Goal: Task Accomplishment & Management: Use online tool/utility

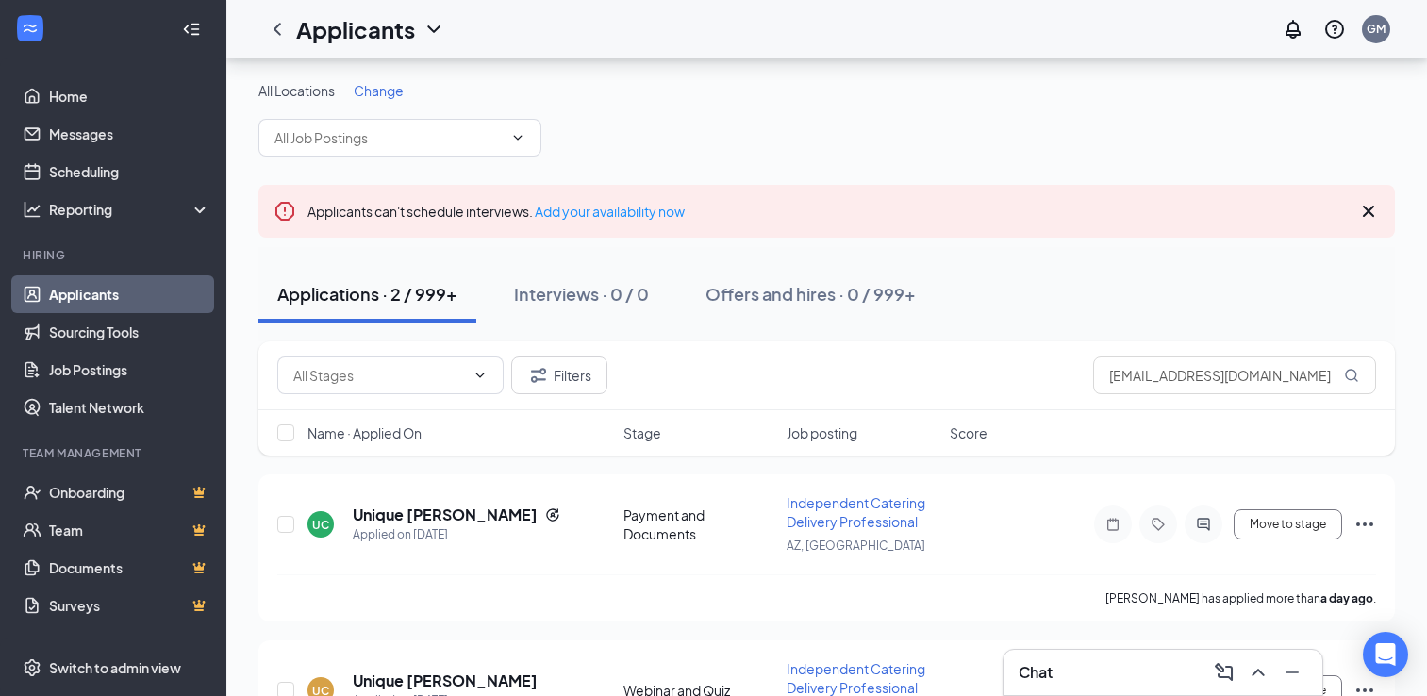
scroll to position [109, 0]
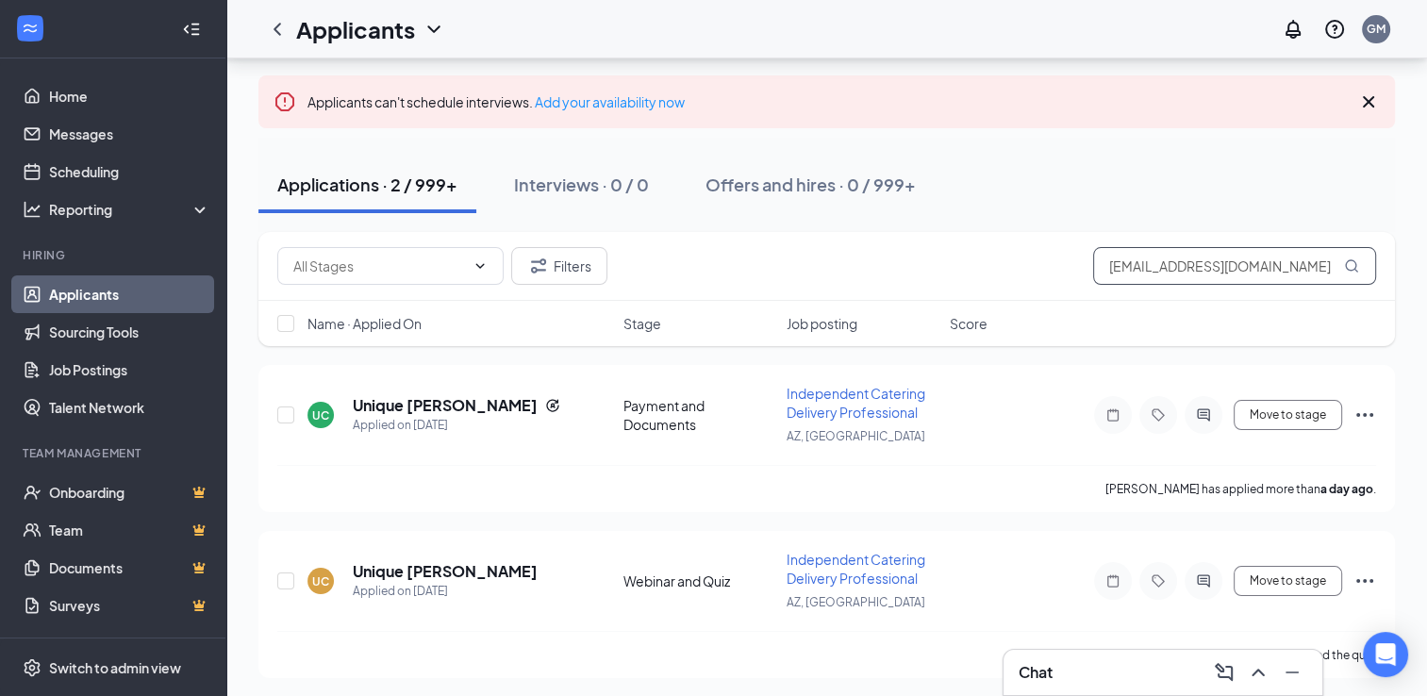
click at [1147, 266] on input "[EMAIL_ADDRESS][DOMAIN_NAME]" at bounding box center [1234, 266] width 283 height 38
paste input "[EMAIL_ADDRESS]"
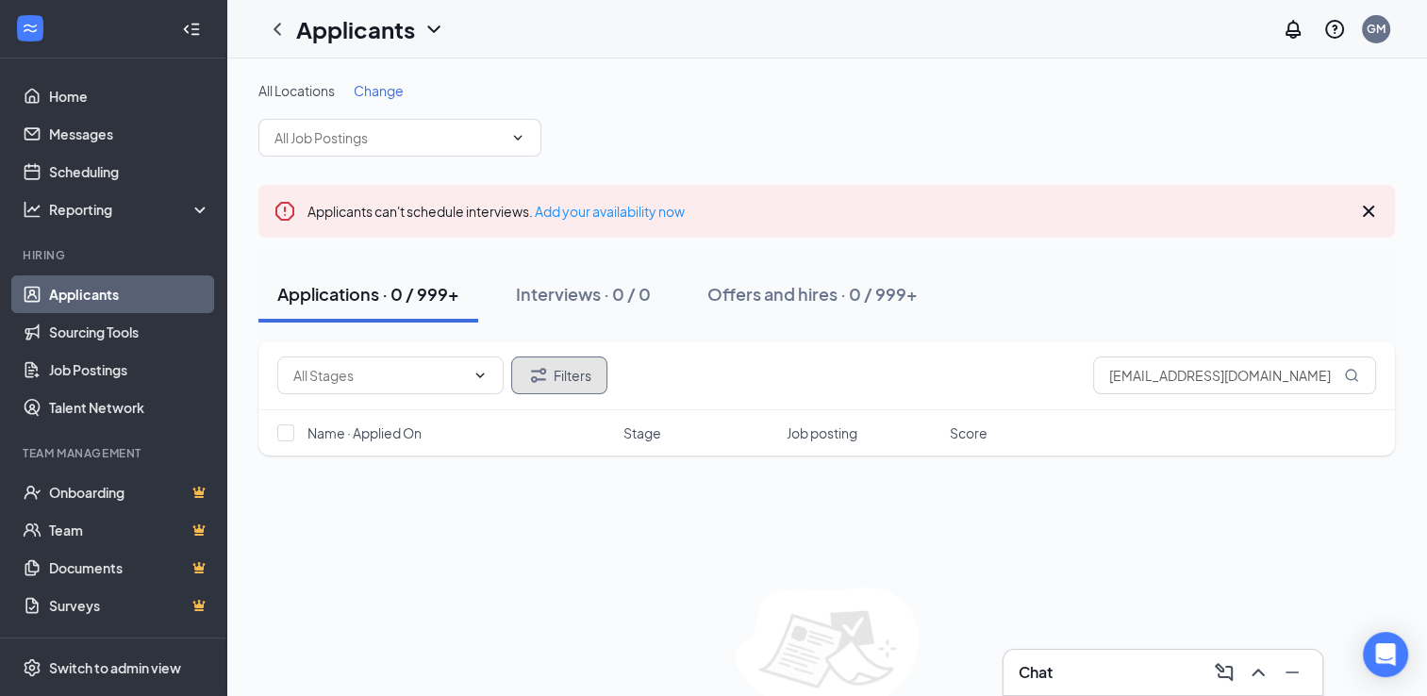
click at [561, 365] on button "Filters" at bounding box center [559, 376] width 96 height 38
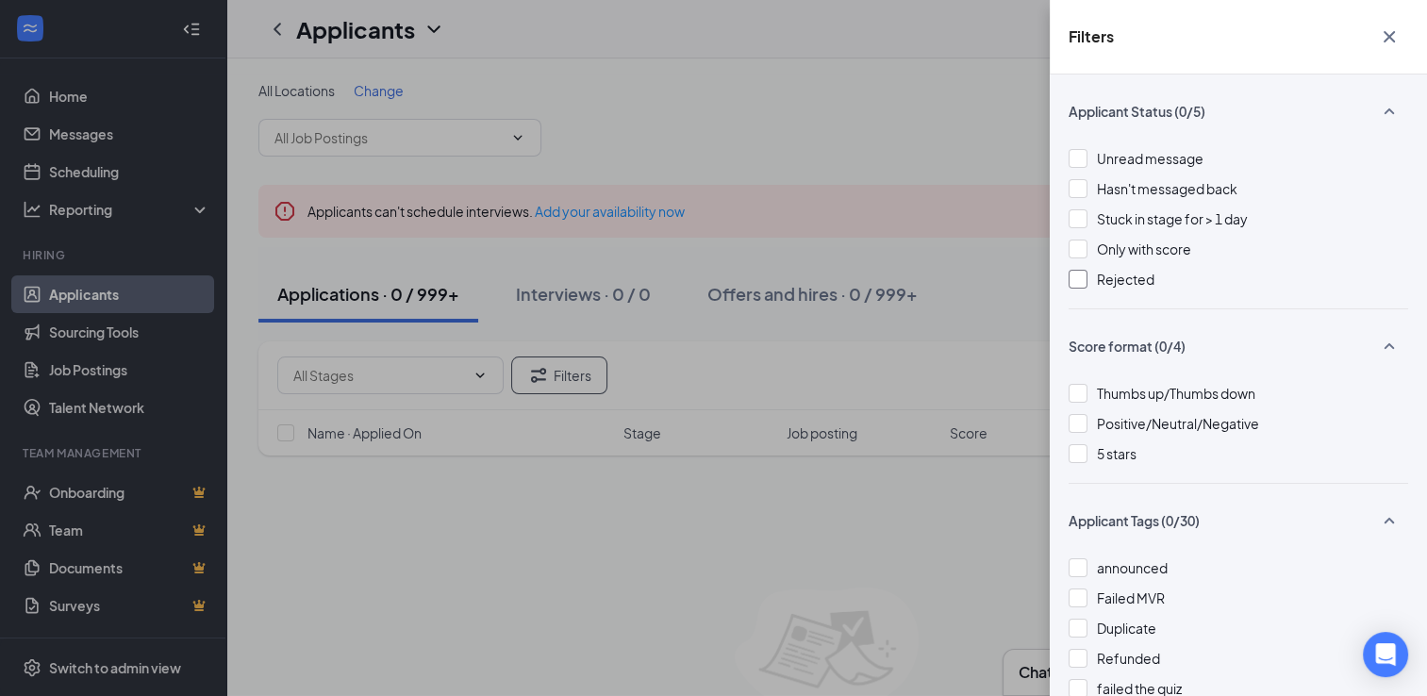
click at [1102, 283] on span "Rejected" at bounding box center [1126, 279] width 58 height 17
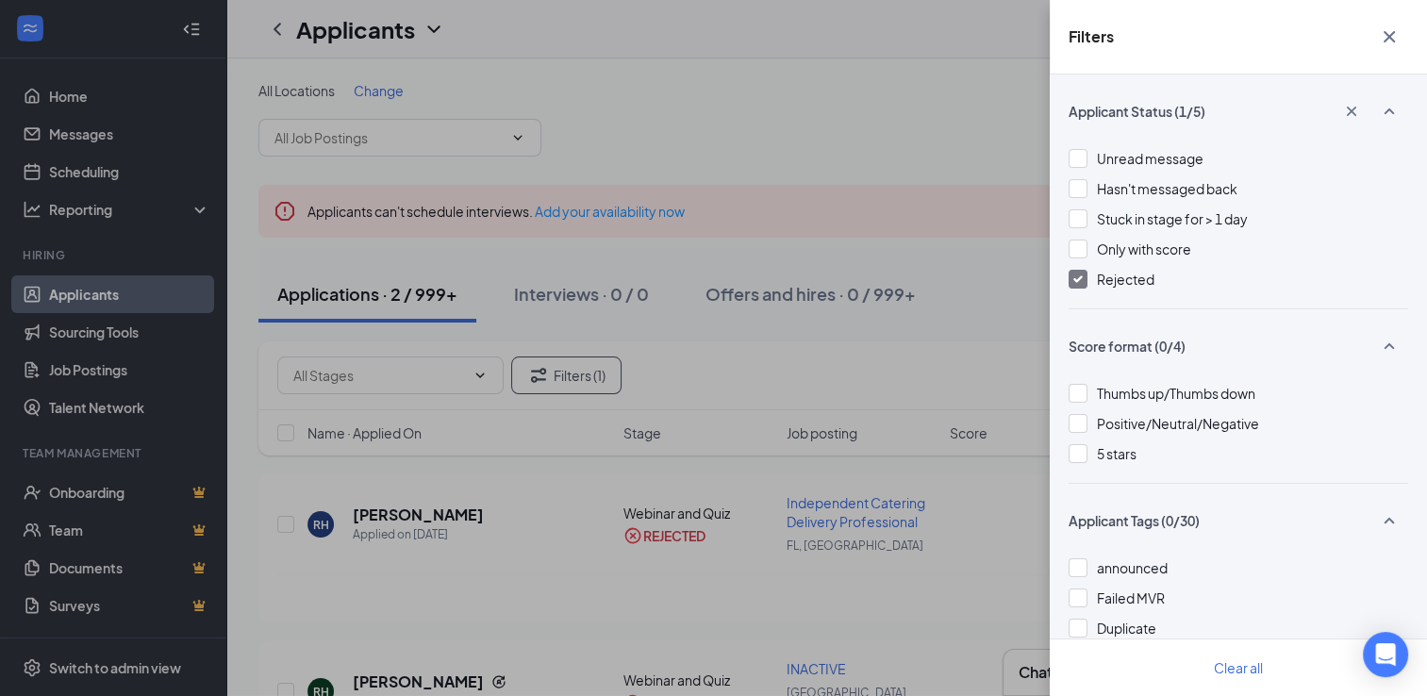
click at [1386, 43] on icon "Cross" at bounding box center [1389, 36] width 23 height 23
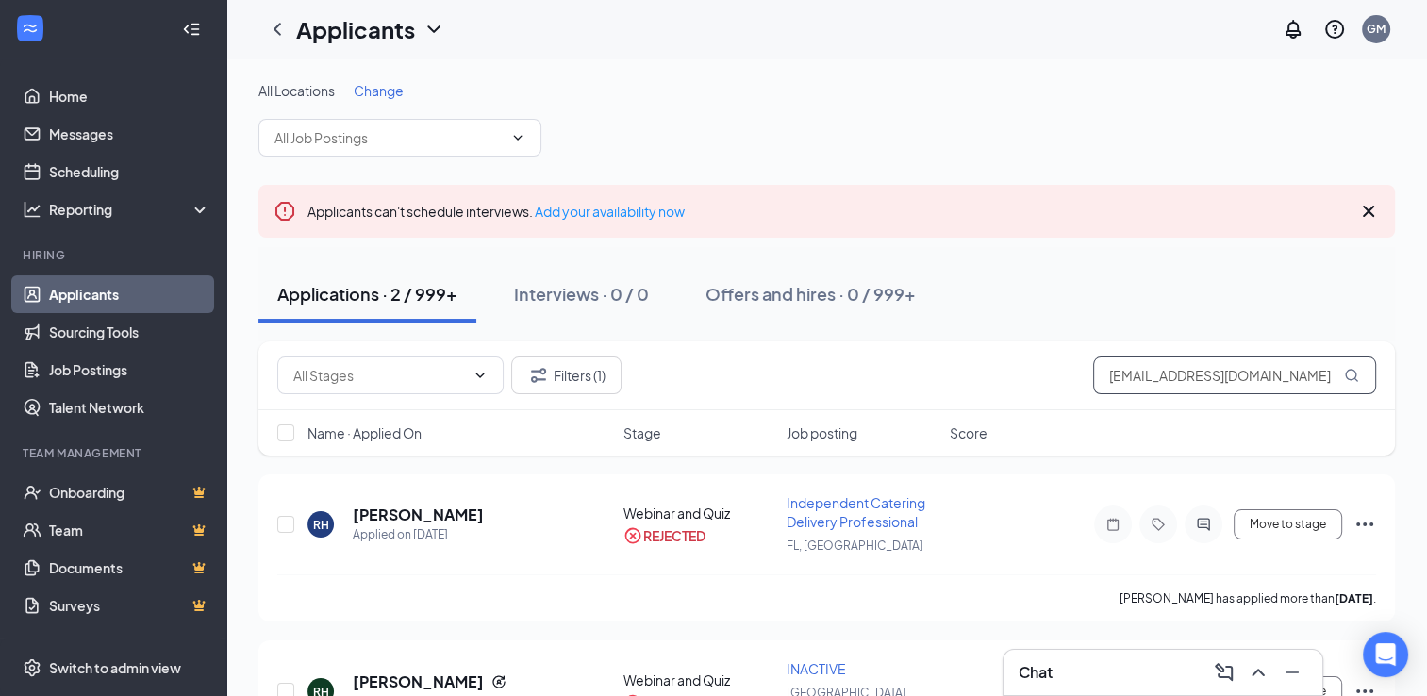
click at [1241, 369] on input "[EMAIL_ADDRESS][DOMAIN_NAME]" at bounding box center [1234, 376] width 283 height 38
click at [1243, 368] on input "[EMAIL_ADDRESS][DOMAIN_NAME]" at bounding box center [1234, 376] width 283 height 38
paste input "jennylynne74@hot"
type input "[EMAIL_ADDRESS][DOMAIN_NAME]"
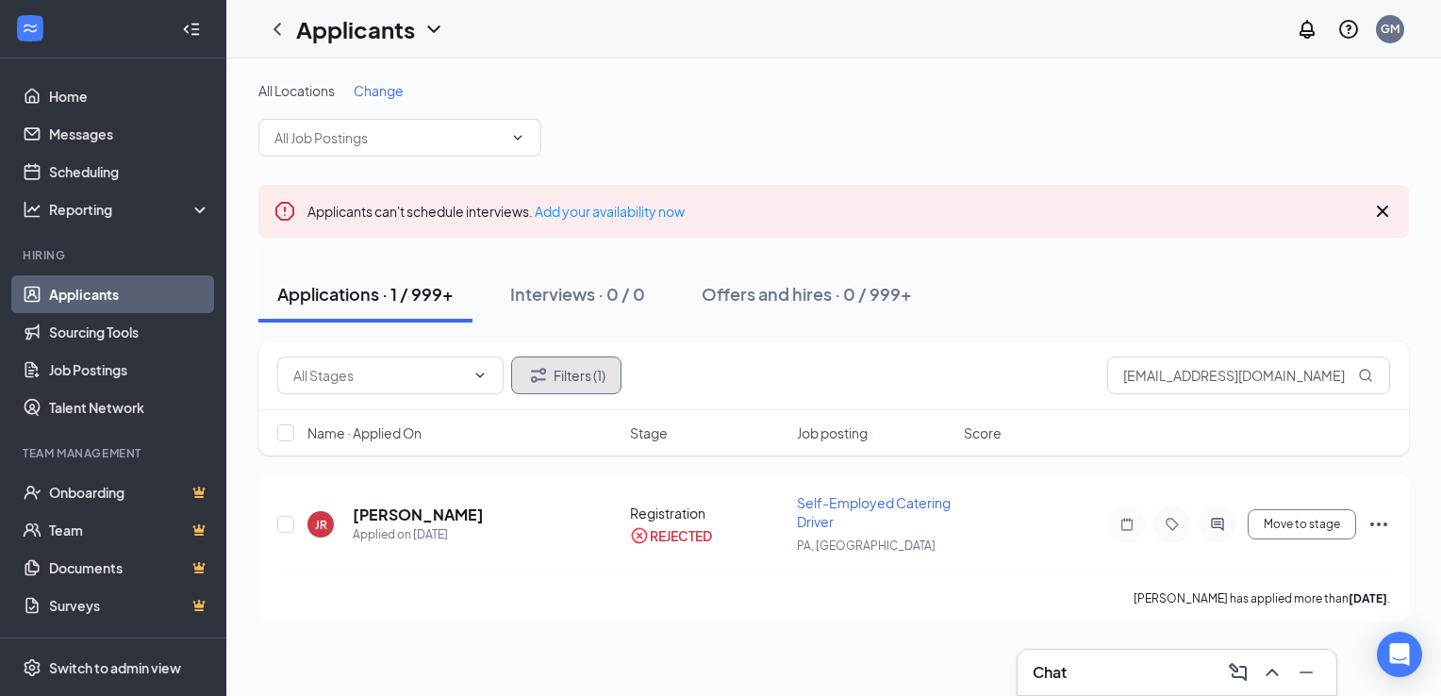
click at [534, 364] on icon "Filter" at bounding box center [538, 375] width 23 height 23
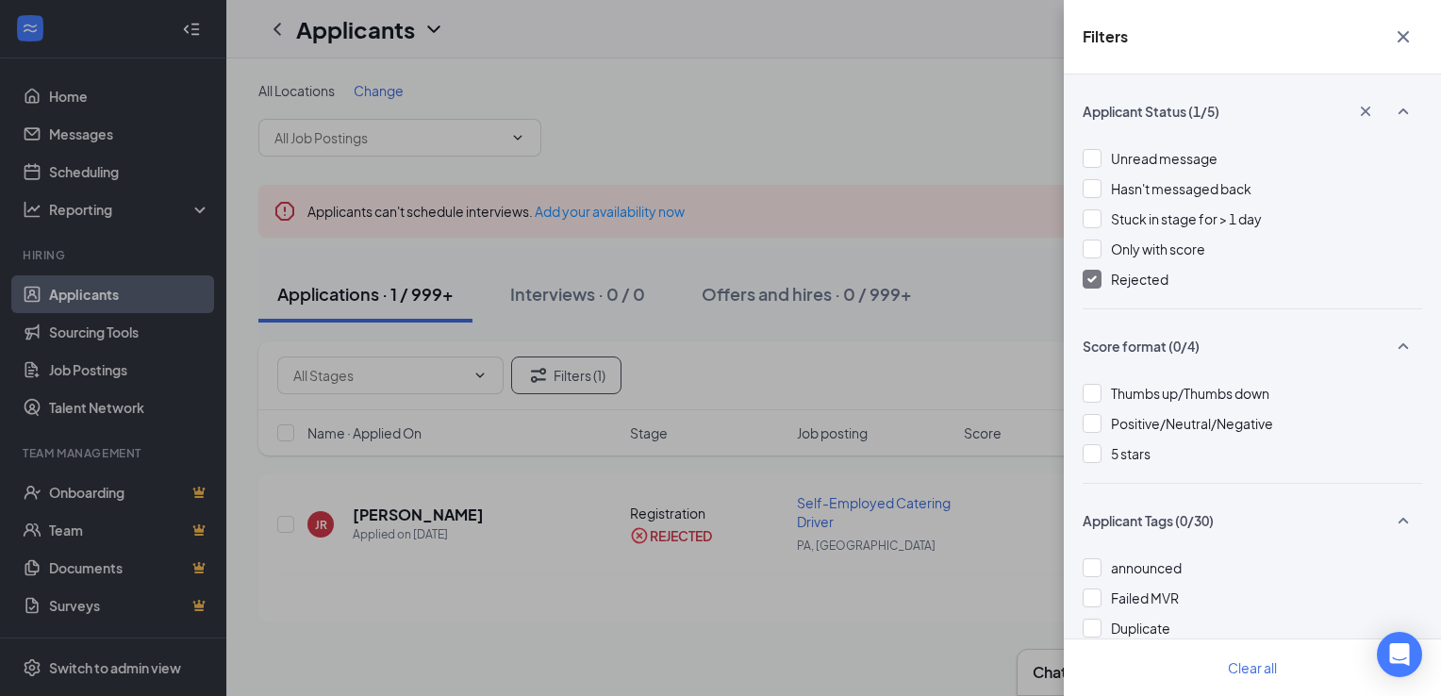
click at [1089, 271] on div at bounding box center [1092, 279] width 19 height 19
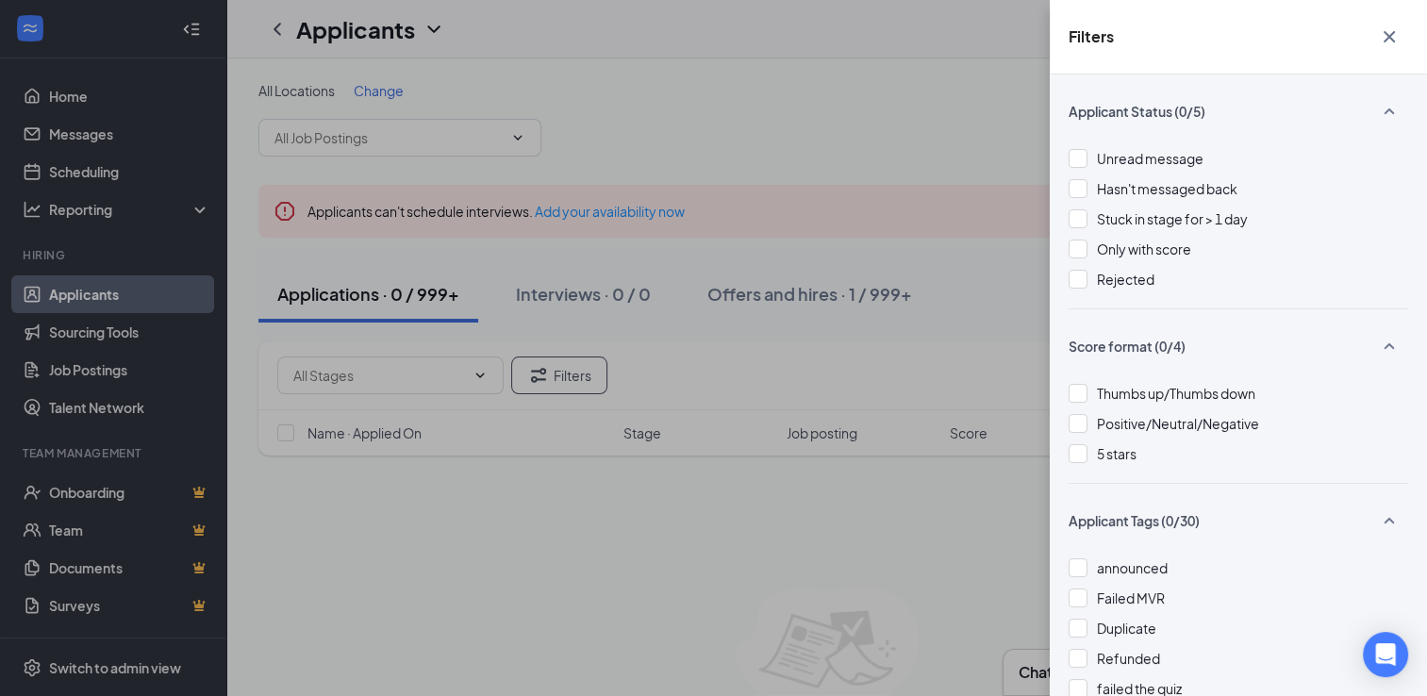
click at [886, 593] on div "Filters Applicant Status (0/5) Unread message Hasn't messaged back Stuck in sta…" at bounding box center [713, 348] width 1427 height 696
click at [1381, 32] on icon "Cross" at bounding box center [1389, 36] width 23 height 23
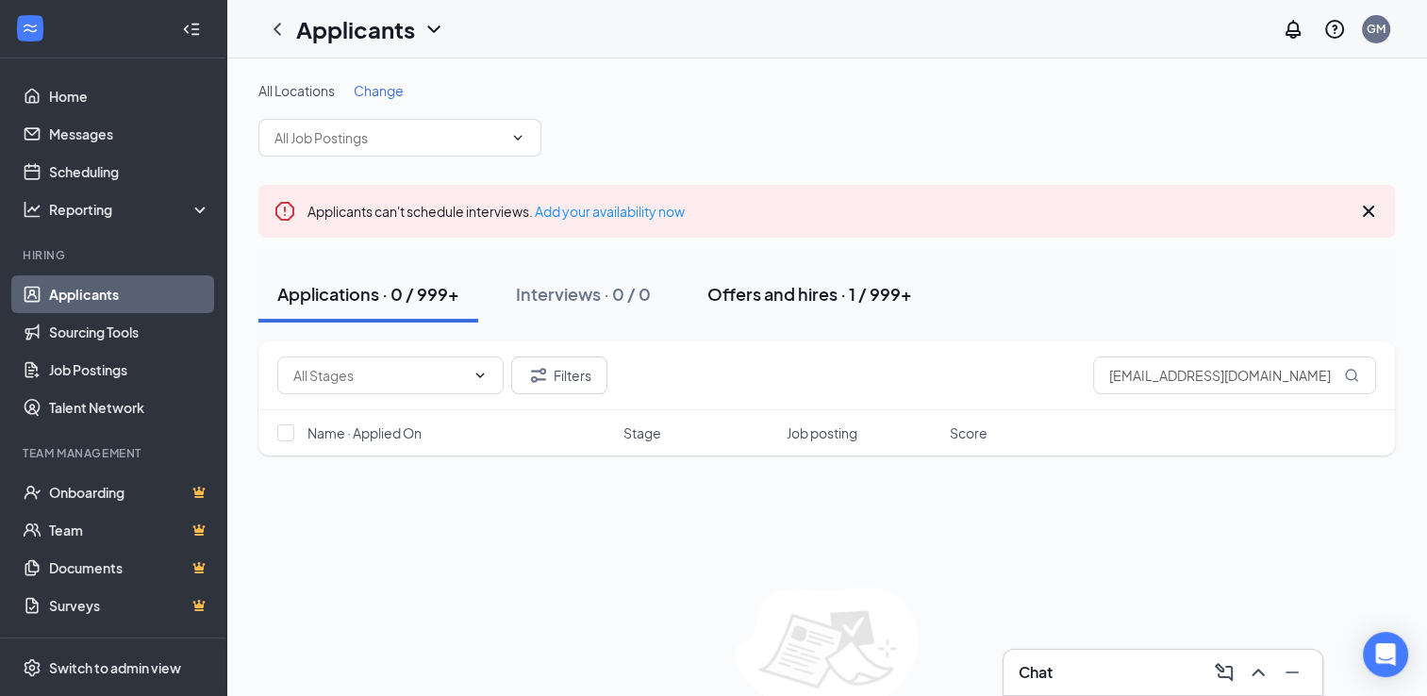
click at [883, 295] on div "Offers and hires · 1 / 999+" at bounding box center [809, 294] width 205 height 24
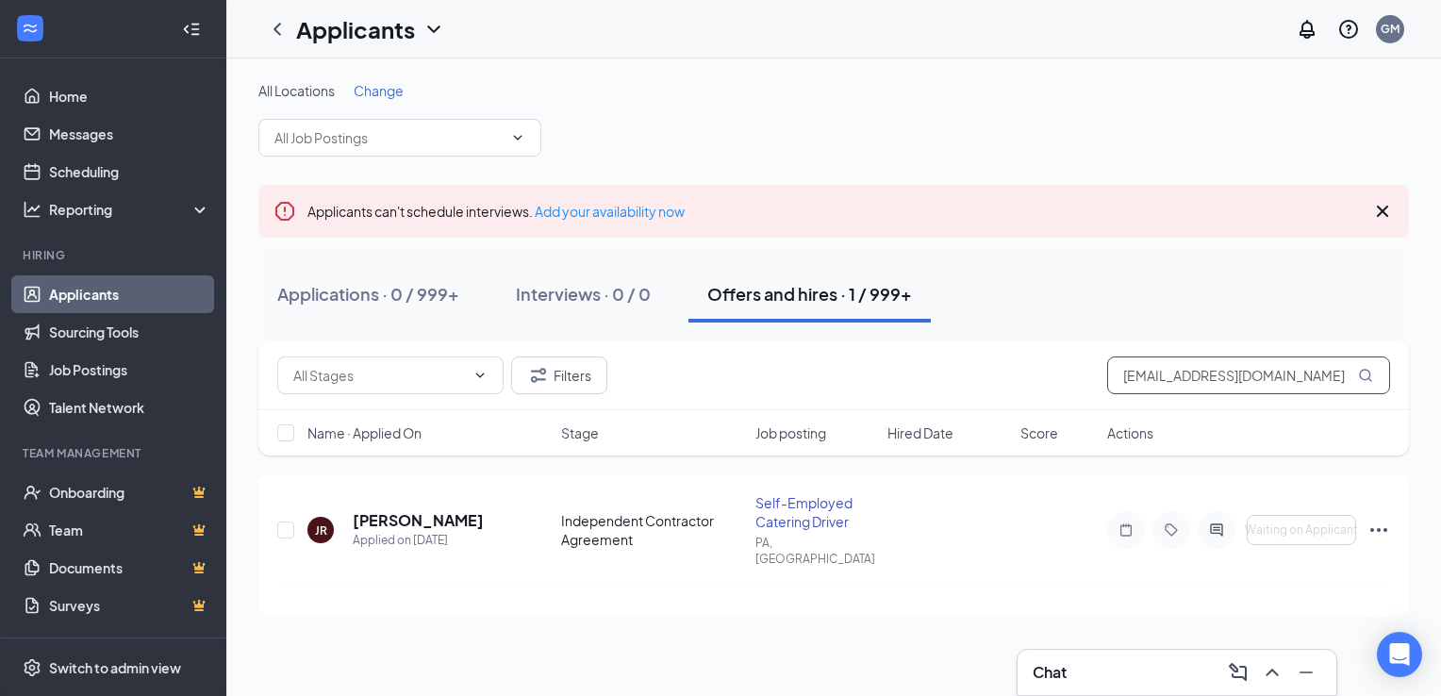
click at [1161, 374] on input "[EMAIL_ADDRESS][DOMAIN_NAME]" at bounding box center [1248, 376] width 283 height 38
paste input "leannamoore.2090@g"
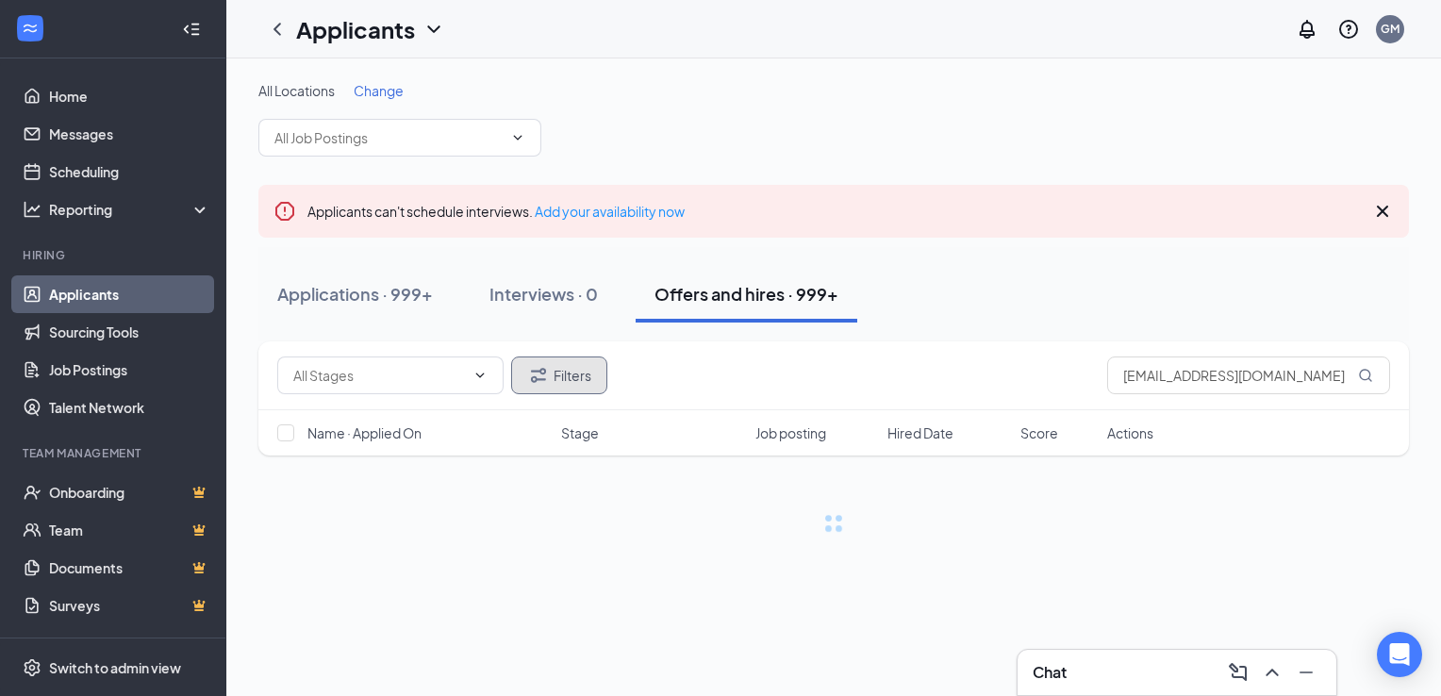
click at [585, 382] on button "Filters" at bounding box center [559, 376] width 96 height 38
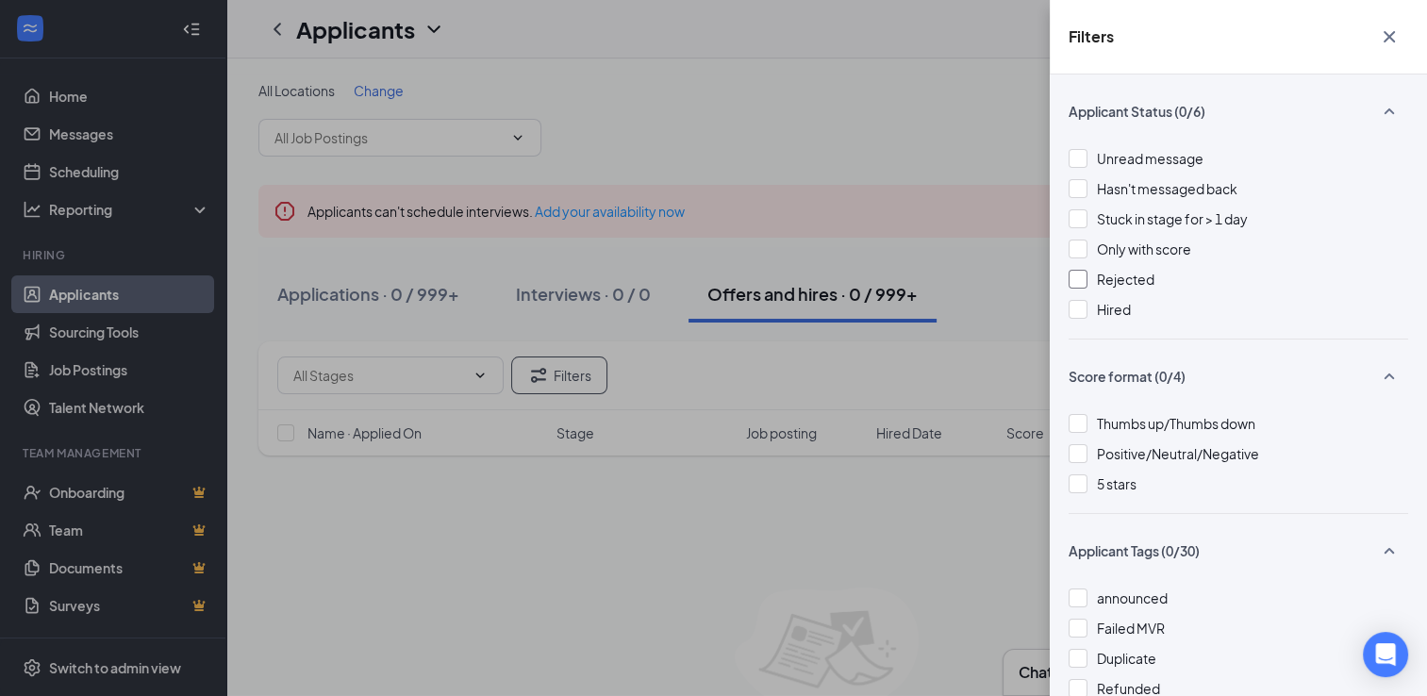
click at [1087, 278] on div "Rejected" at bounding box center [1239, 279] width 340 height 21
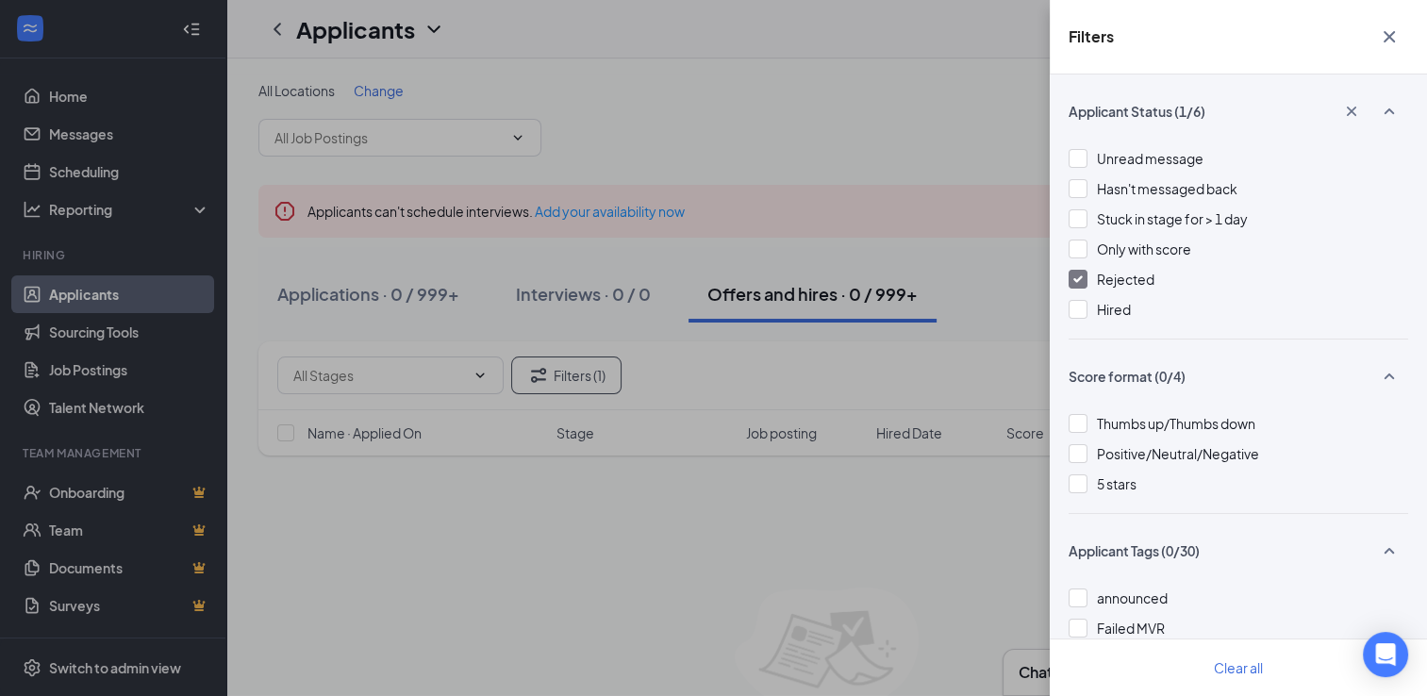
drag, startPoint x: 1141, startPoint y: 276, endPoint x: 1163, endPoint y: 264, distance: 24.9
click at [1143, 274] on span "Rejected" at bounding box center [1126, 279] width 58 height 17
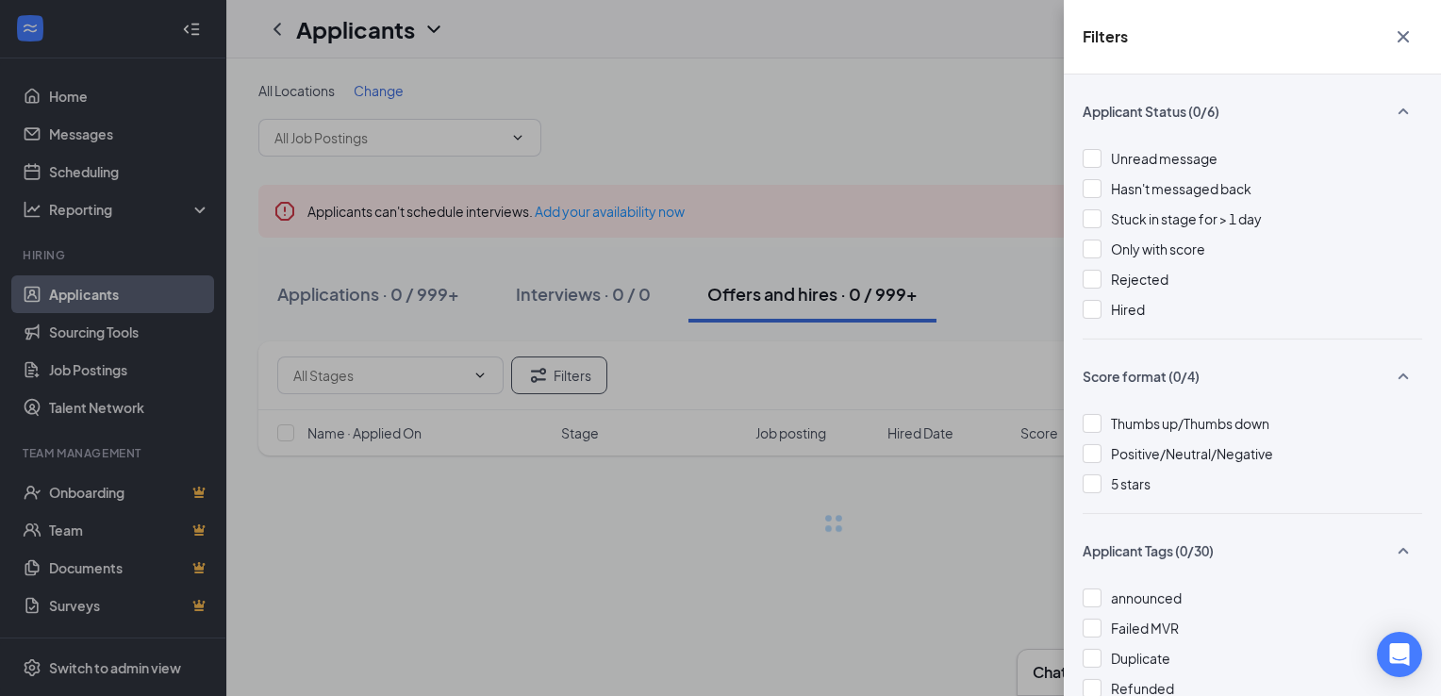
click at [1400, 28] on icon "Cross" at bounding box center [1403, 36] width 23 height 23
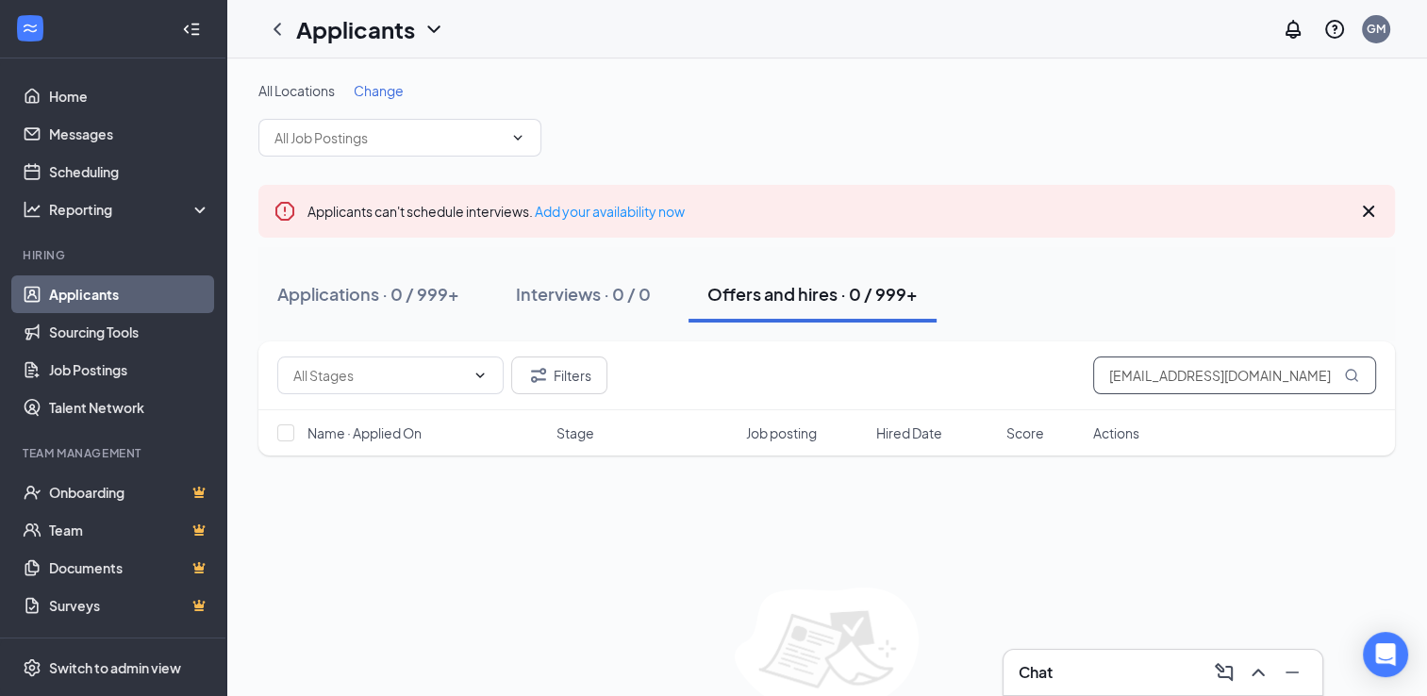
click at [1163, 378] on input "[EMAIL_ADDRESS][DOMAIN_NAME]" at bounding box center [1234, 376] width 283 height 38
click at [1165, 378] on input "[EMAIL_ADDRESS][DOMAIN_NAME]" at bounding box center [1234, 376] width 283 height 38
click at [1166, 378] on input "[EMAIL_ADDRESS][DOMAIN_NAME]" at bounding box center [1234, 376] width 283 height 38
drag, startPoint x: 1166, startPoint y: 377, endPoint x: 1136, endPoint y: 376, distance: 30.2
click at [1136, 376] on input "[EMAIL_ADDRESS][DOMAIN_NAME]" at bounding box center [1234, 376] width 283 height 38
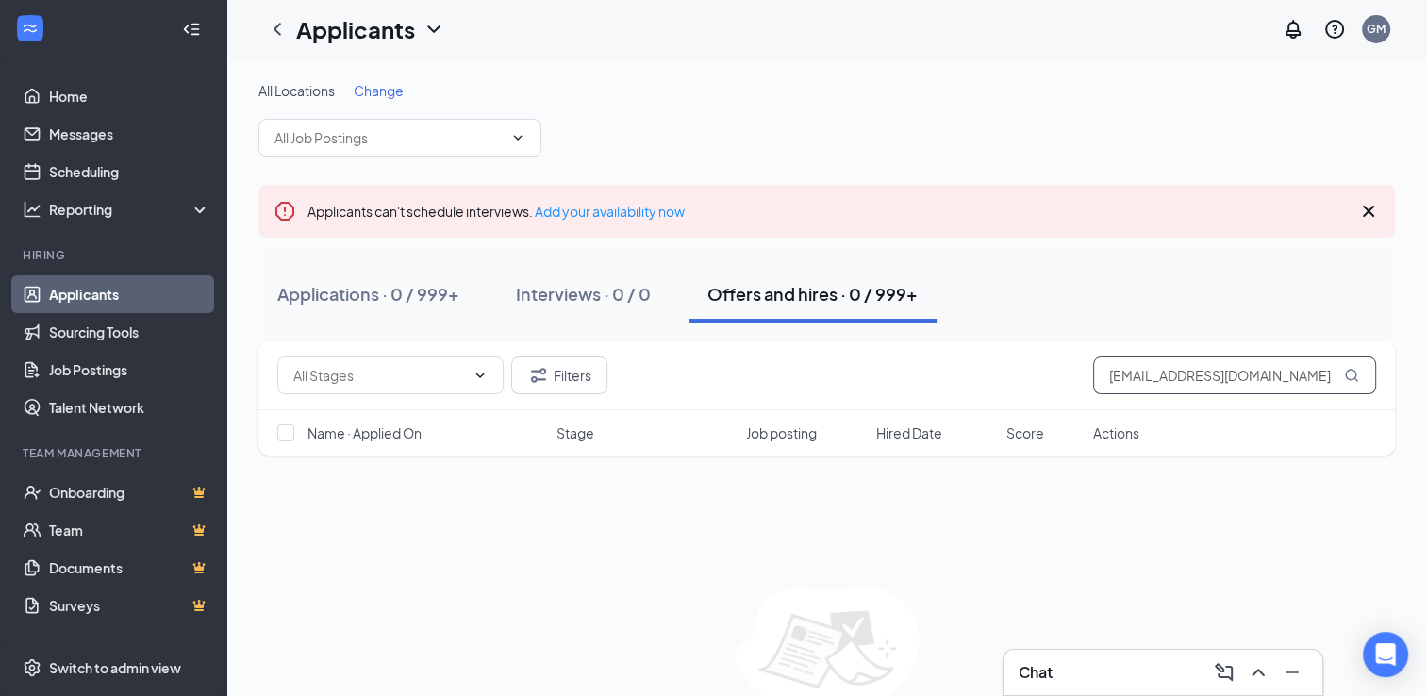
click at [1136, 376] on input "[EMAIL_ADDRESS][DOMAIN_NAME]" at bounding box center [1234, 376] width 283 height 38
paste input "[PERSON_NAME]"
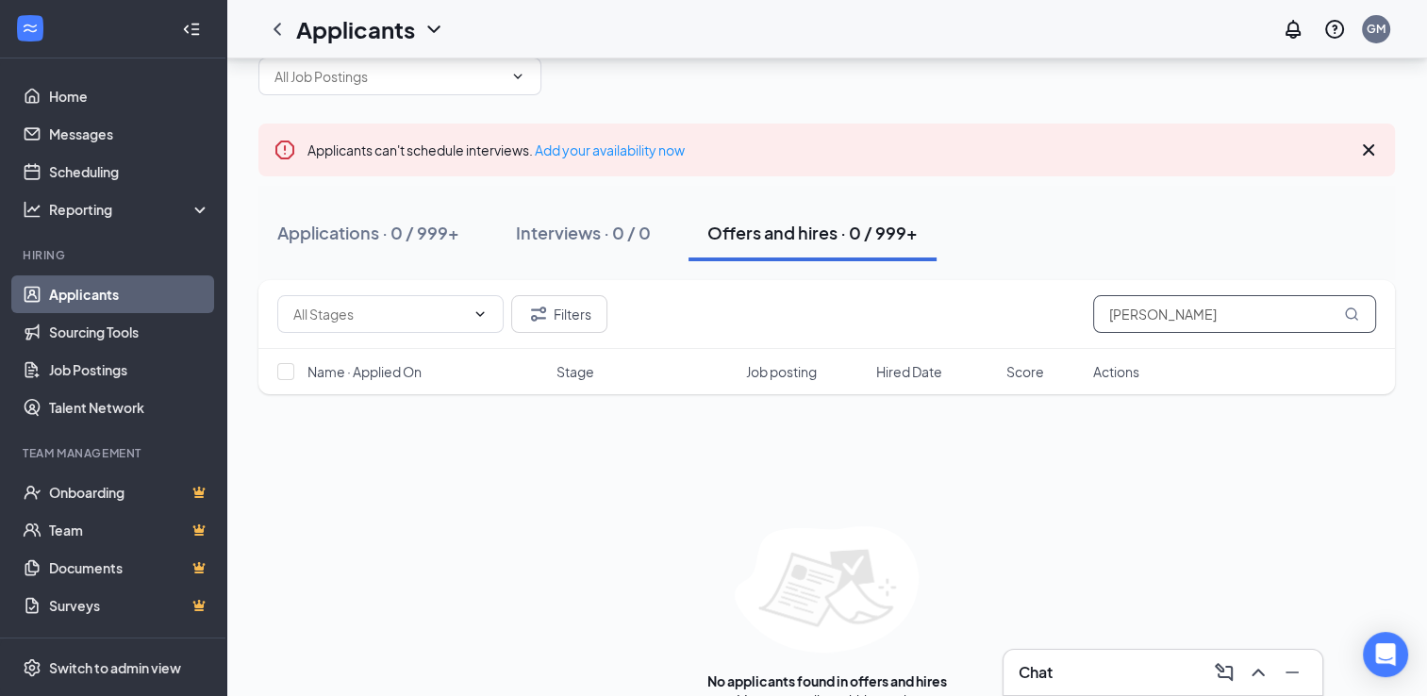
scroll to position [94, 0]
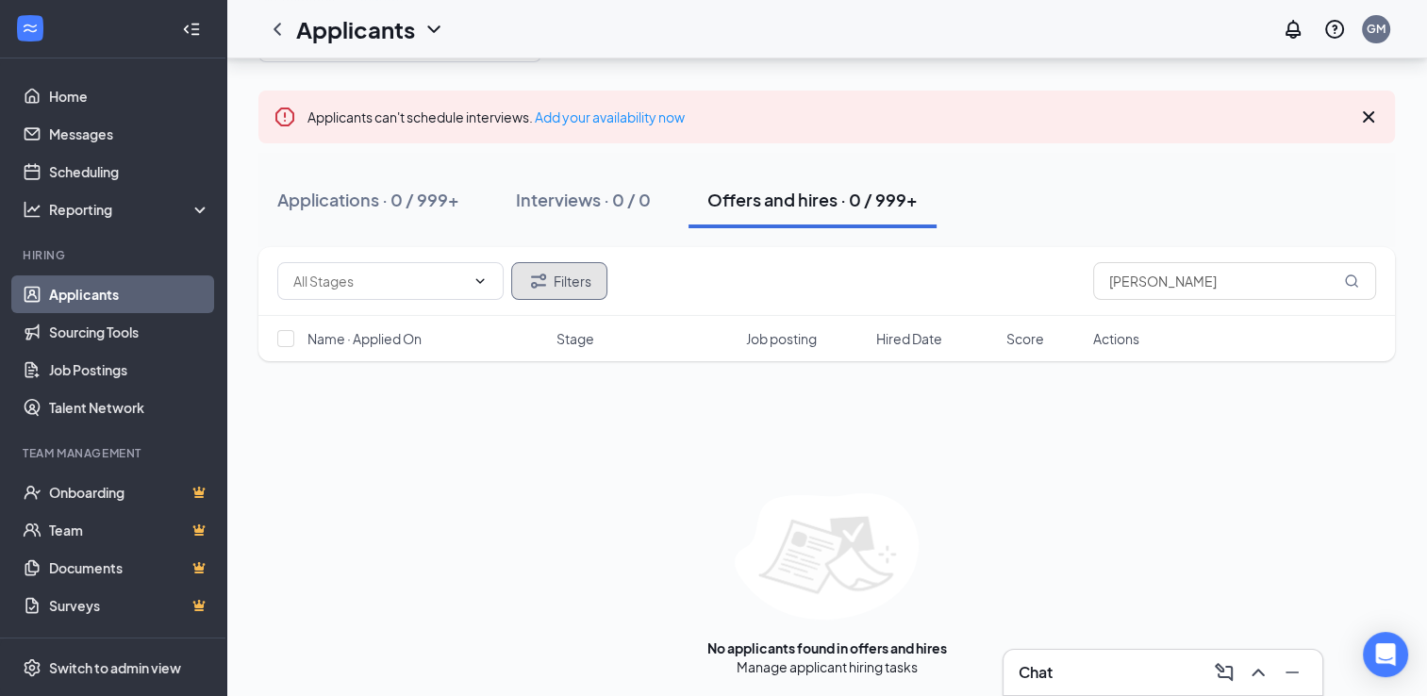
click at [547, 284] on icon "Filter" at bounding box center [538, 281] width 23 height 23
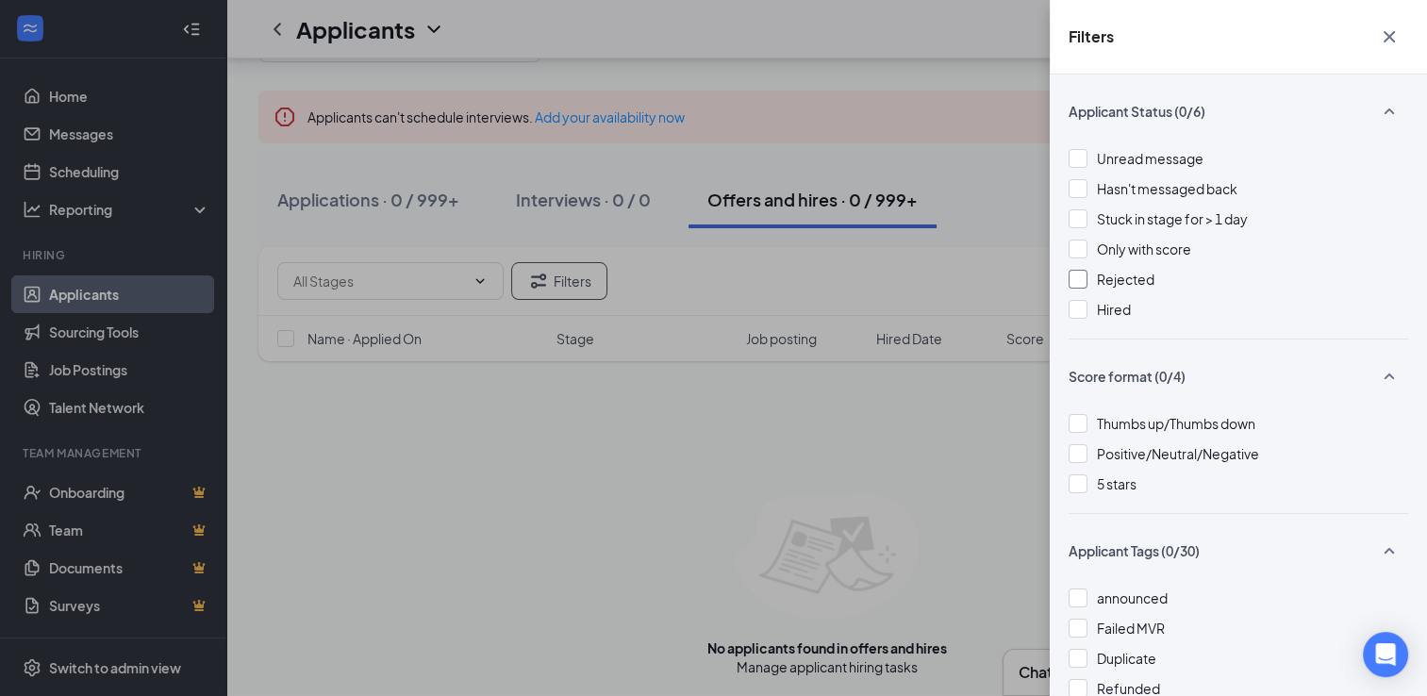
click at [1113, 280] on span "Rejected" at bounding box center [1126, 279] width 58 height 17
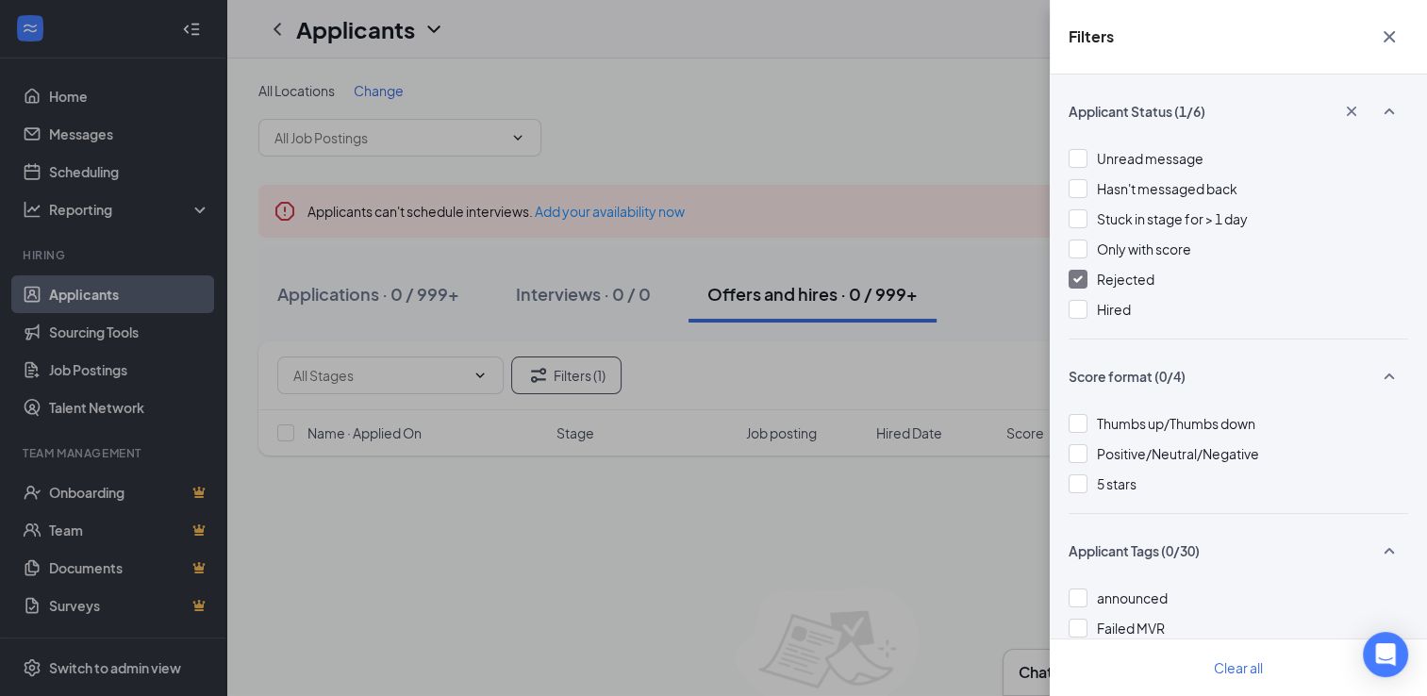
click at [1125, 275] on span "Rejected" at bounding box center [1126, 279] width 58 height 17
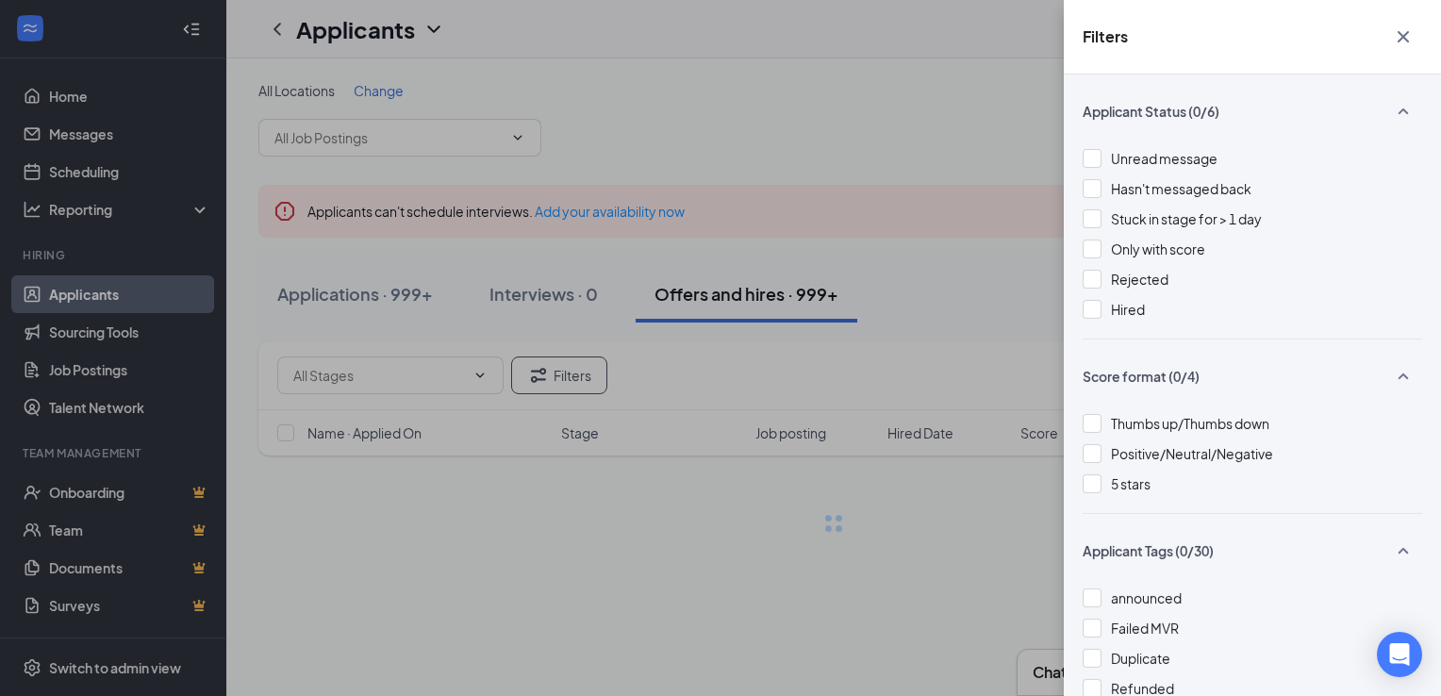
click at [1400, 45] on icon "Cross" at bounding box center [1403, 36] width 23 height 23
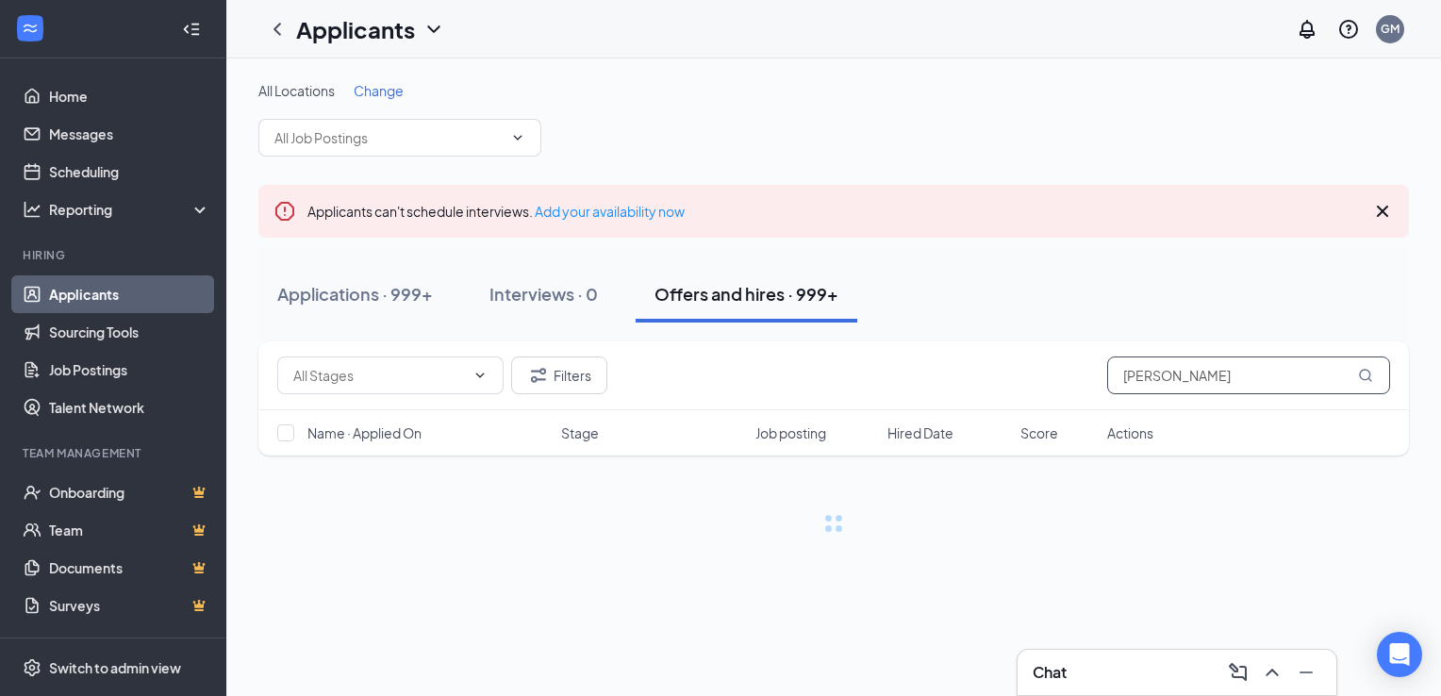
click at [1185, 379] on input "[PERSON_NAME]" at bounding box center [1248, 376] width 283 height 38
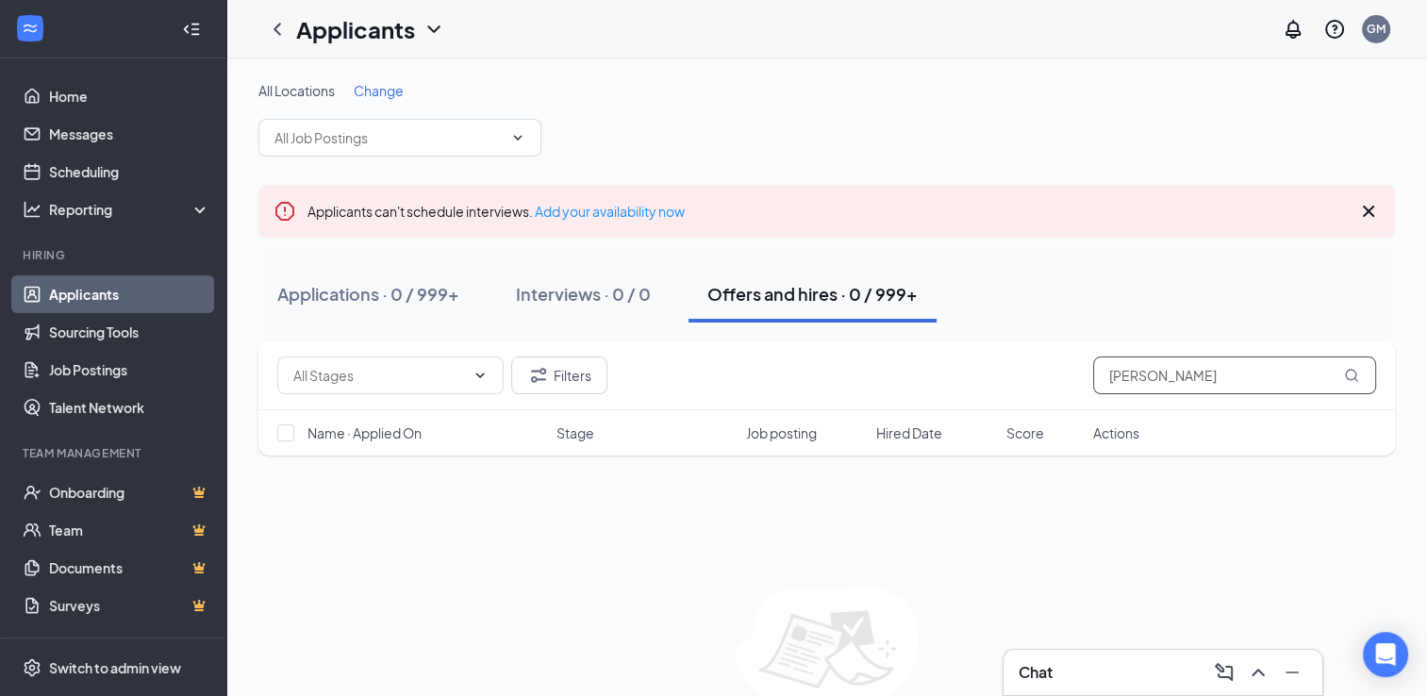
paste input "[EMAIL_ADDRESS][DOMAIN_NAME]"
type input "[EMAIL_ADDRESS][DOMAIN_NAME]"
click at [588, 372] on button "Filters" at bounding box center [559, 376] width 96 height 38
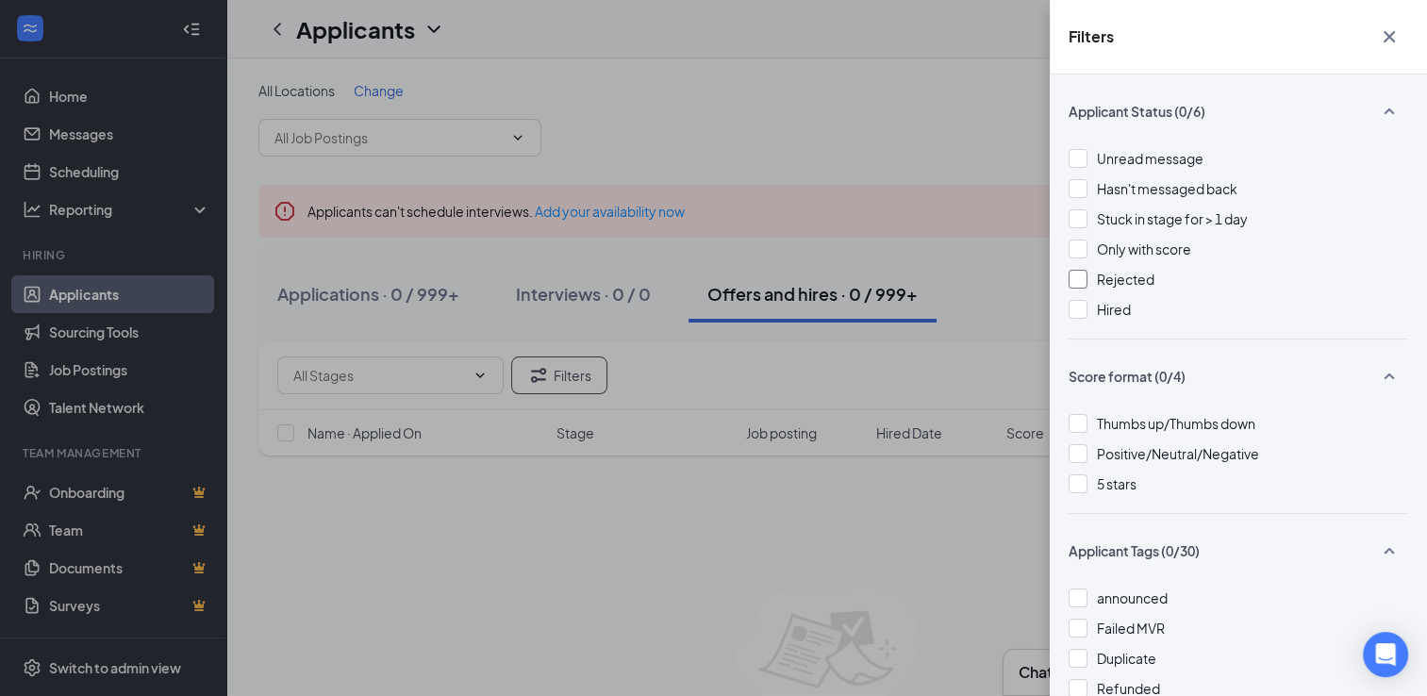
click at [1103, 278] on span "Rejected" at bounding box center [1126, 279] width 58 height 17
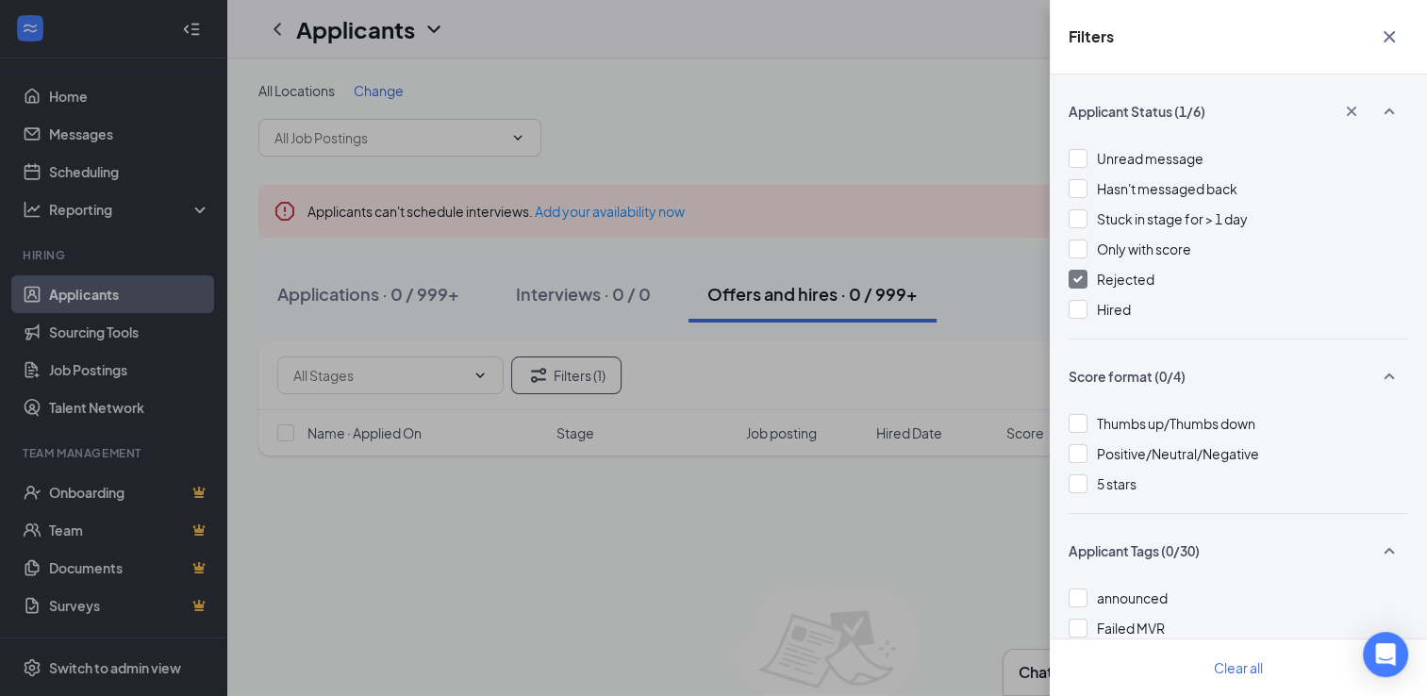
click at [1117, 275] on span "Rejected" at bounding box center [1126, 279] width 58 height 17
